Goal: Obtain resource: Download file/media

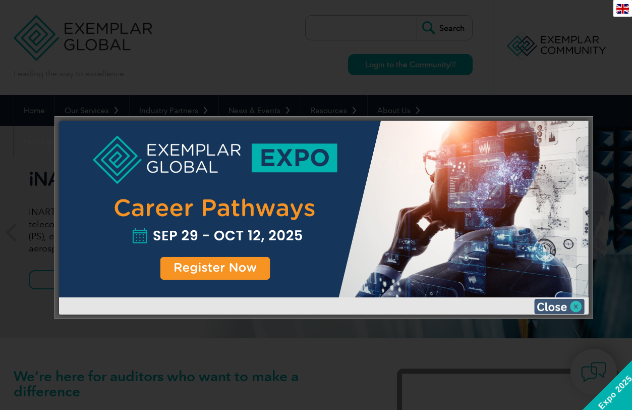
click at [577, 304] on img at bounding box center [559, 306] width 50 height 15
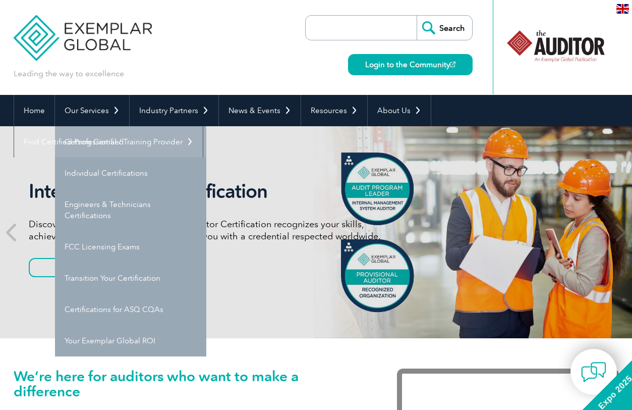
click at [92, 139] on link "Getting Certified" at bounding box center [130, 141] width 151 height 31
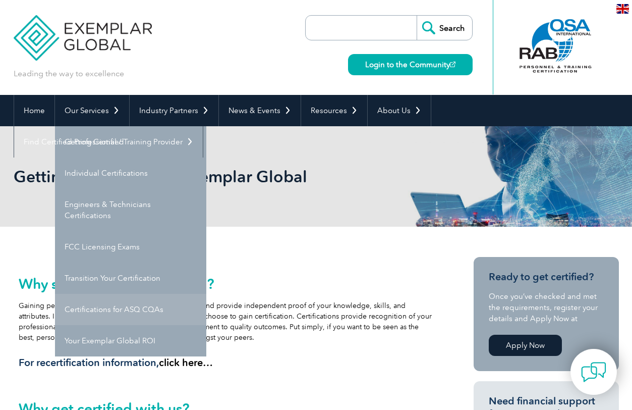
click at [142, 305] on link "Certifications for ASQ CQAs" at bounding box center [130, 309] width 151 height 31
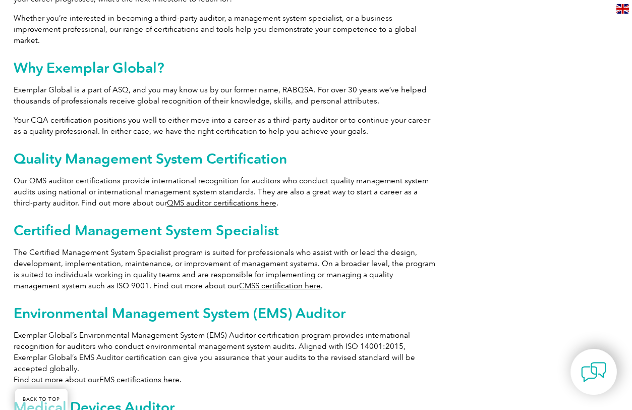
scroll to position [511, 0]
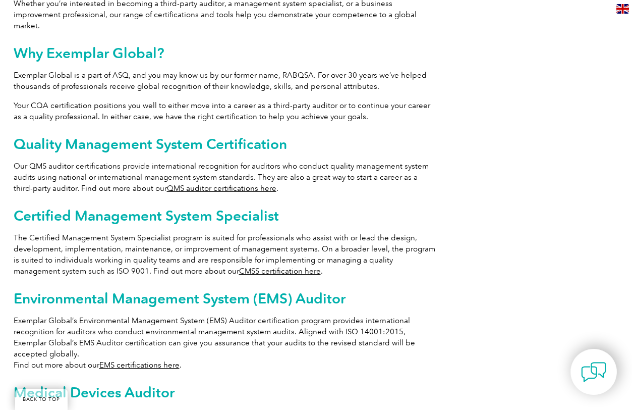
click at [204, 184] on link "QMS auditor certifications here" at bounding box center [221, 188] width 109 height 9
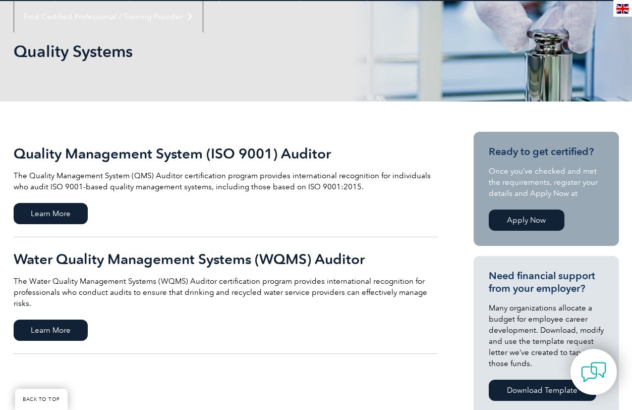
scroll to position [101, 0]
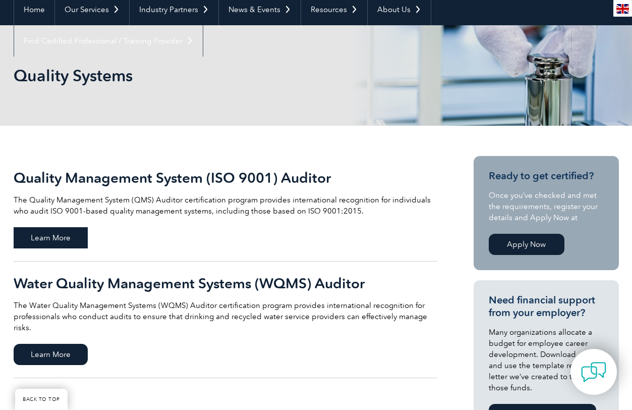
click at [47, 239] on span "Learn More" at bounding box center [51, 237] width 74 height 21
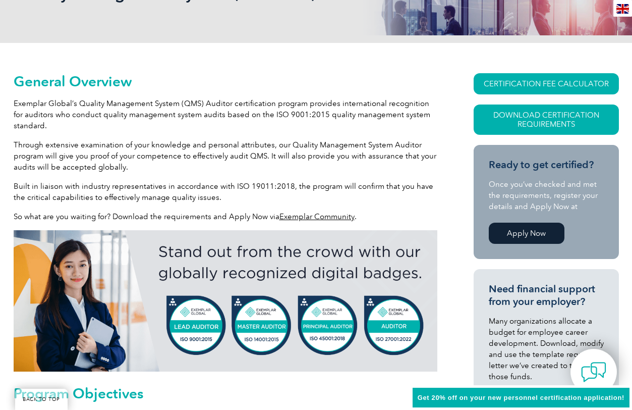
scroll to position [191, 0]
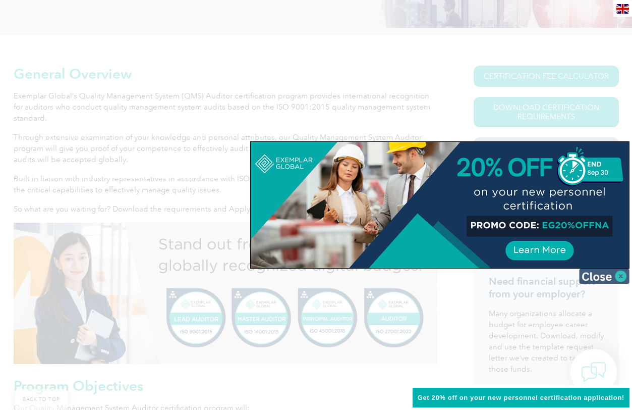
click at [618, 275] on img at bounding box center [604, 275] width 50 height 15
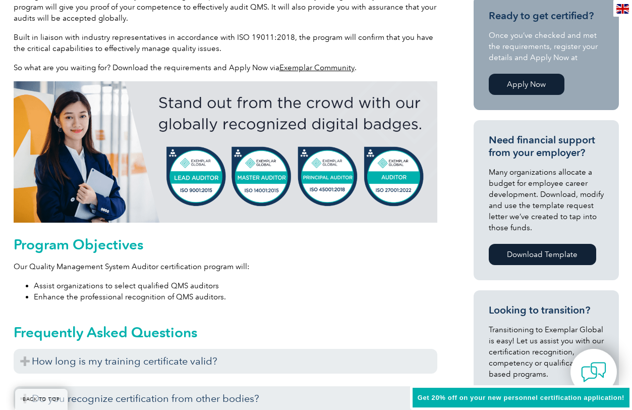
scroll to position [393, 0]
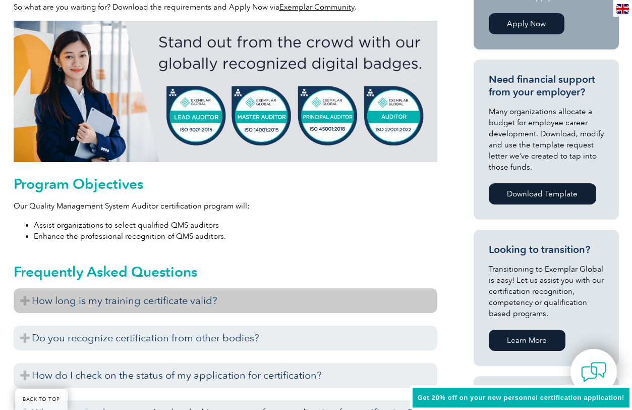
click at [136, 301] on h3 "How long is my training certificate valid?" at bounding box center [226, 300] width 424 height 25
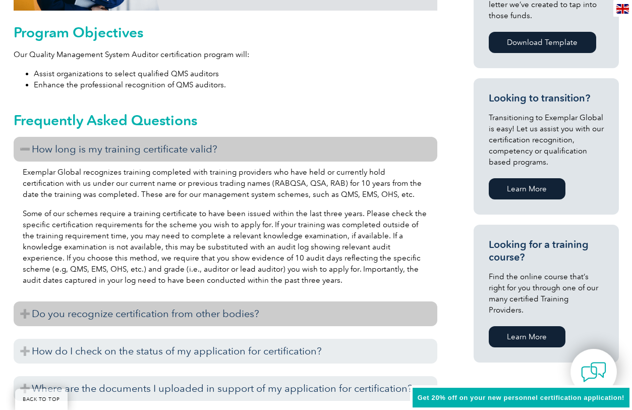
scroll to position [595, 0]
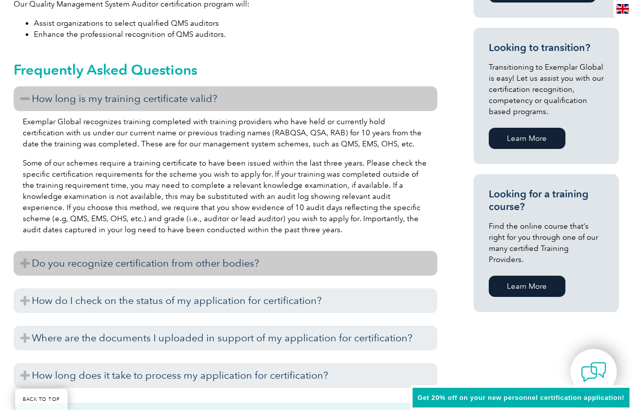
click at [192, 265] on h3 "Do you recognize certification from other bodies?" at bounding box center [226, 263] width 424 height 25
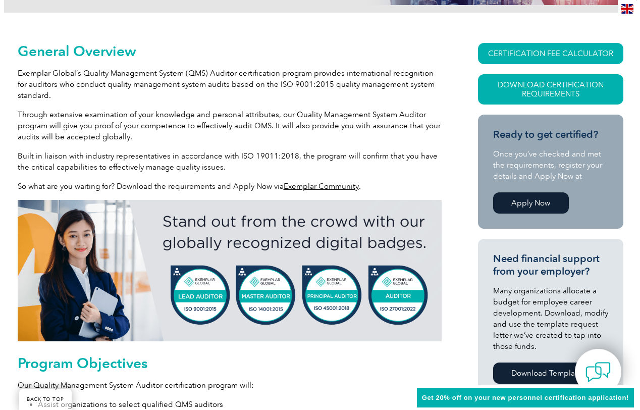
scroll to position [191, 0]
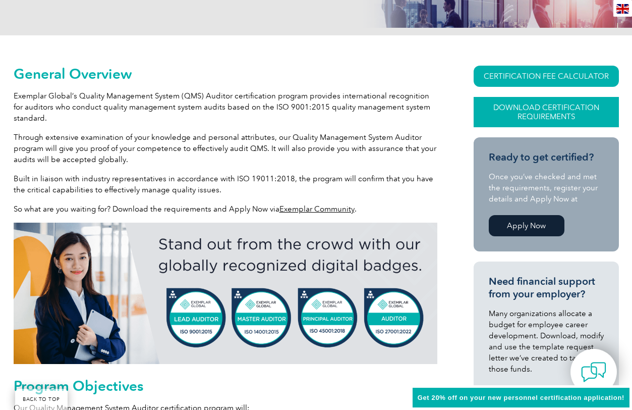
click at [526, 104] on link "Download Certification Requirements" at bounding box center [546, 112] width 145 height 30
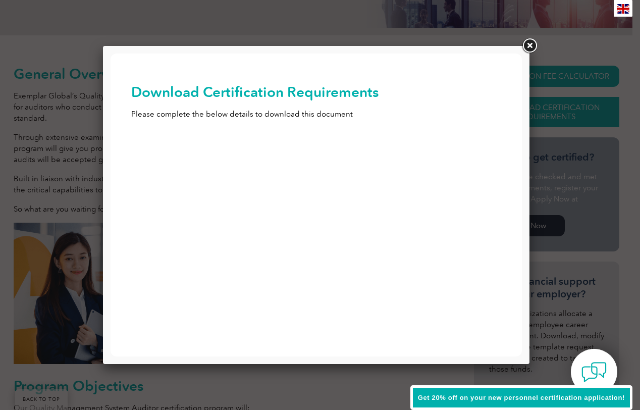
scroll to position [0, 0]
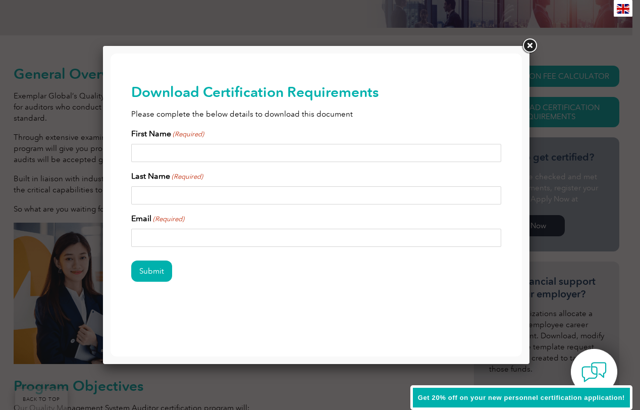
click at [268, 150] on input "First Name (Required)" at bounding box center [316, 153] width 370 height 18
type input "michael"
type input "kempf"
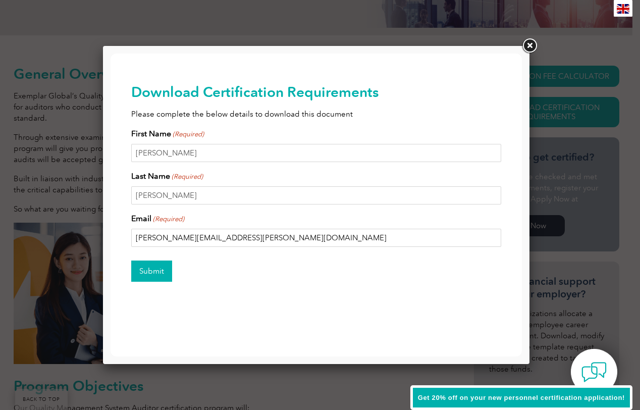
type input "michael.kempf@macdermidenthone.com"
click at [152, 266] on input "Submit" at bounding box center [151, 270] width 41 height 21
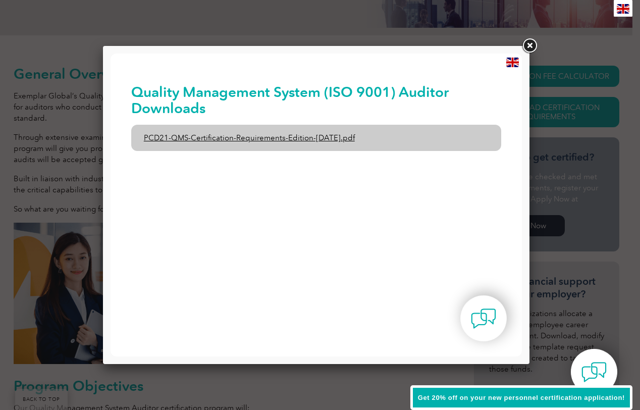
click at [251, 138] on link "PCD21-QMS-Certification-Requirements-Edition-2-April-2022.pdf" at bounding box center [316, 138] width 370 height 26
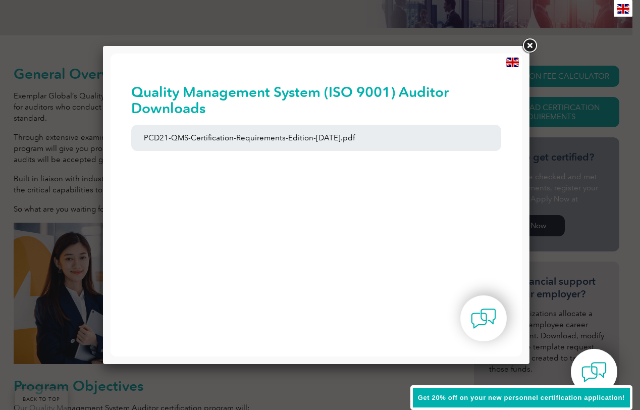
click at [530, 44] on link at bounding box center [529, 46] width 18 height 18
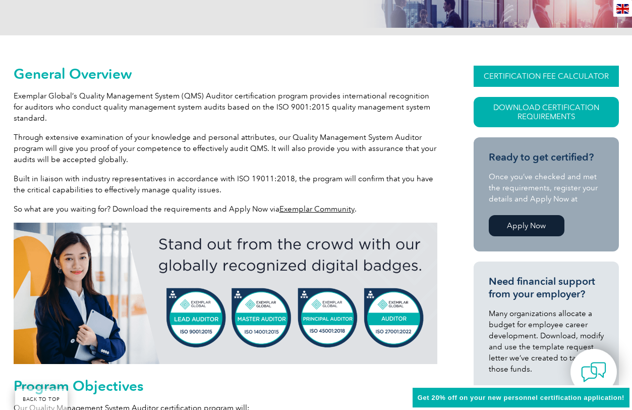
click at [551, 74] on link "CERTIFICATION FEE CALCULATOR" at bounding box center [546, 76] width 145 height 21
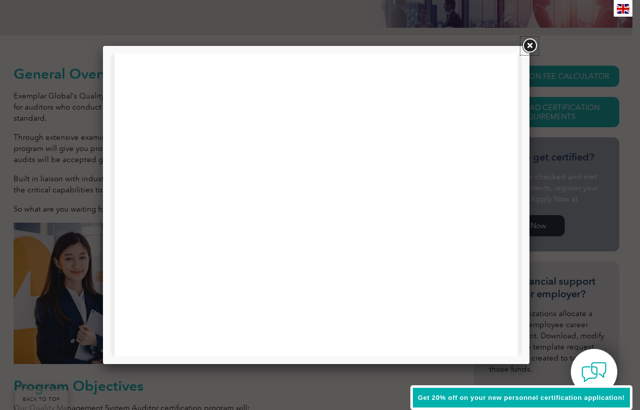
click at [530, 46] on link at bounding box center [529, 46] width 18 height 18
